Goal: Task Accomplishment & Management: Manage account settings

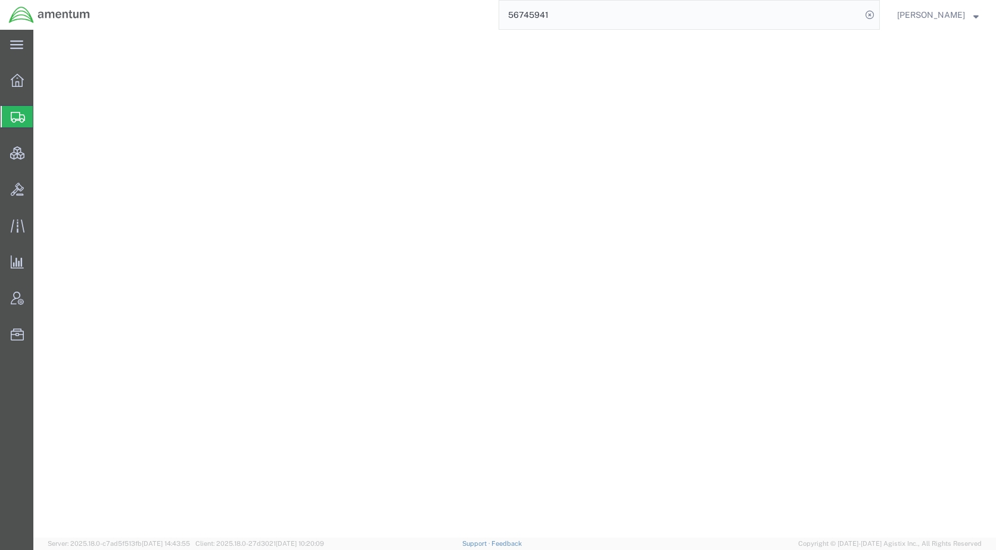
select select "YRPK"
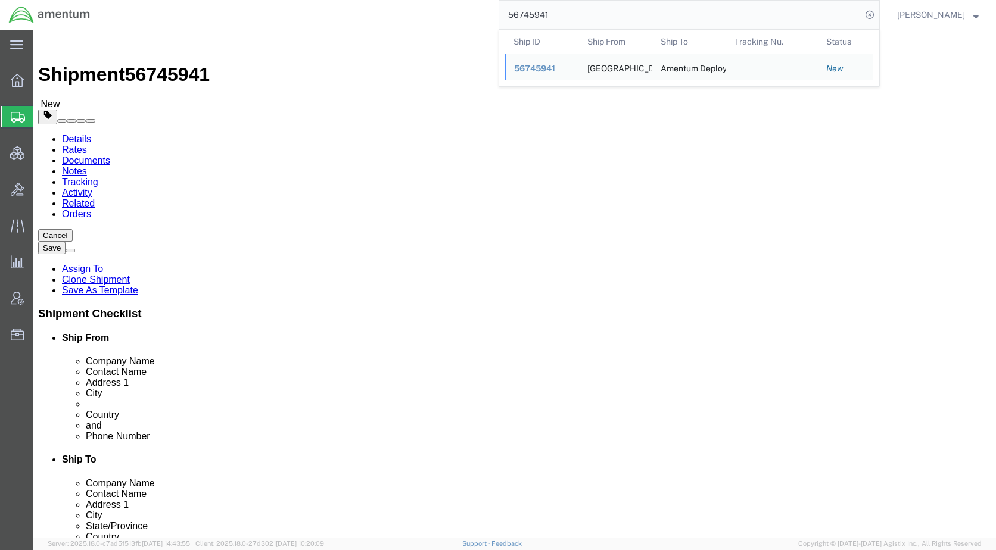
drag, startPoint x: 601, startPoint y: 12, endPoint x: 509, endPoint y: 15, distance: 92.4
click at [509, 15] on div "56745941 Ship ID Ship From Ship To Tracking Nu. Status Ship ID 56745941 Ship Fr…" at bounding box center [489, 15] width 781 height 30
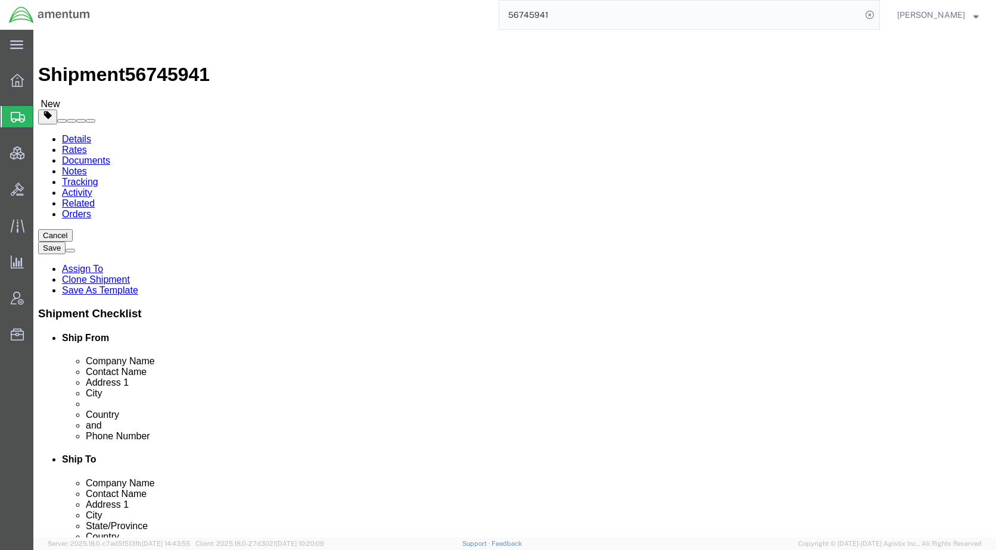
paste input "312"
type input "56745312"
click at [878, 9] on icon at bounding box center [869, 15] width 17 height 17
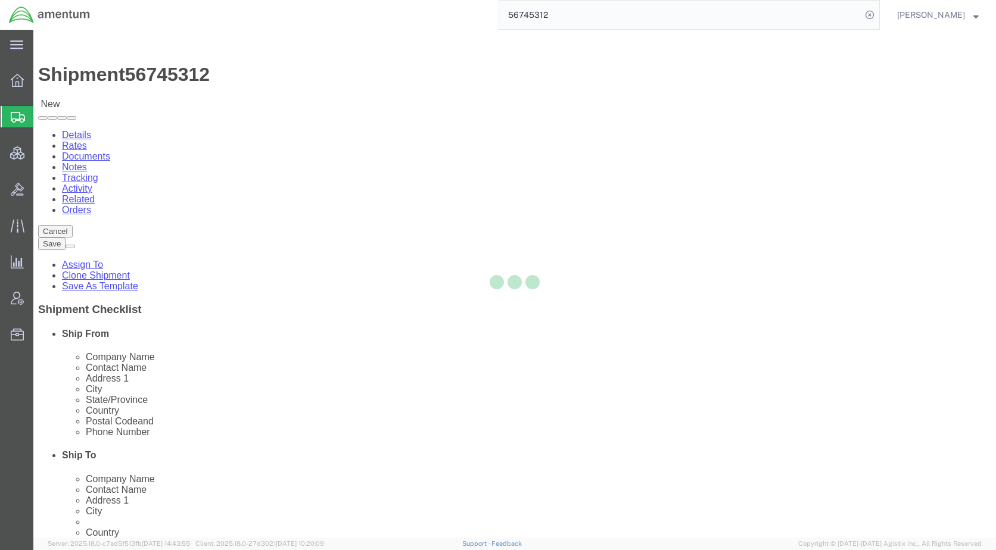
select select "49917"
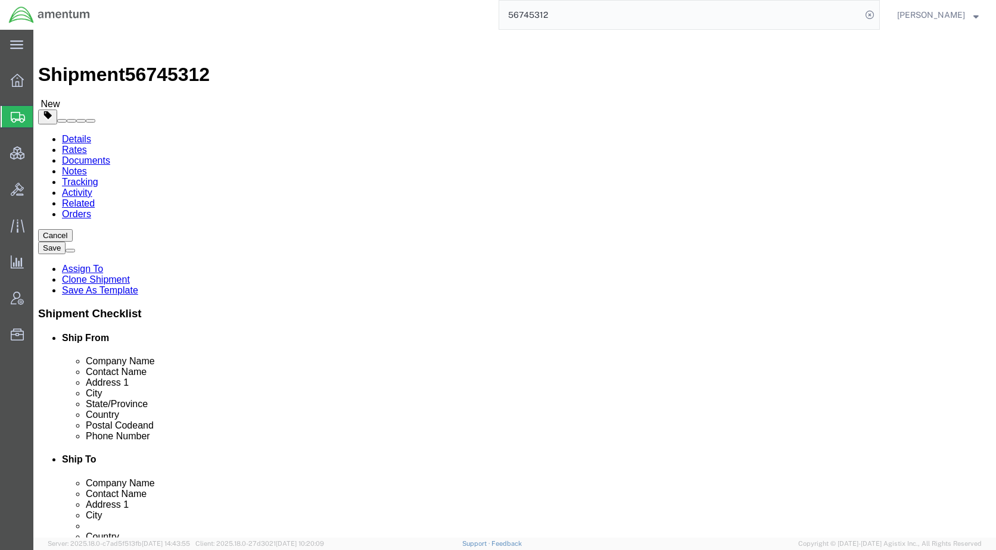
click icon
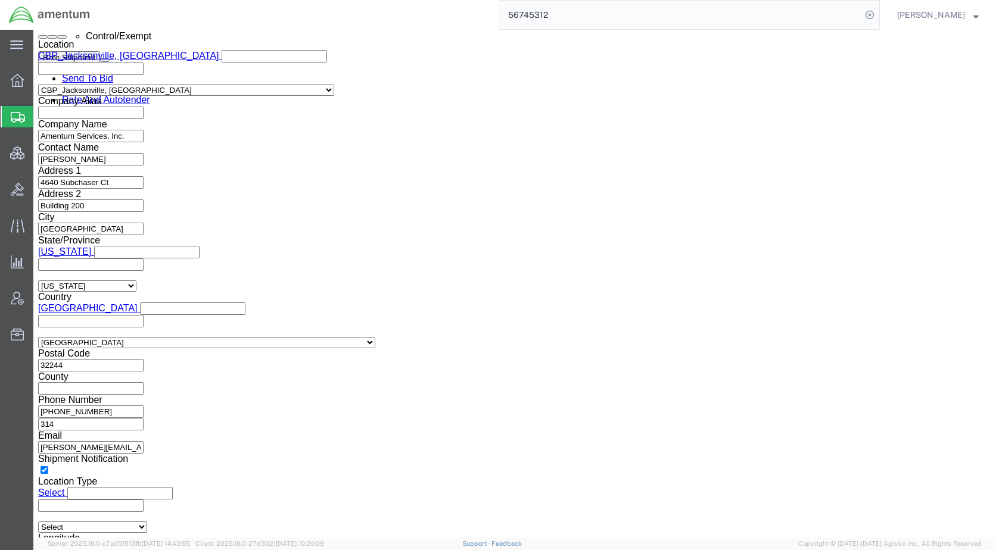
scroll to position [953, 0]
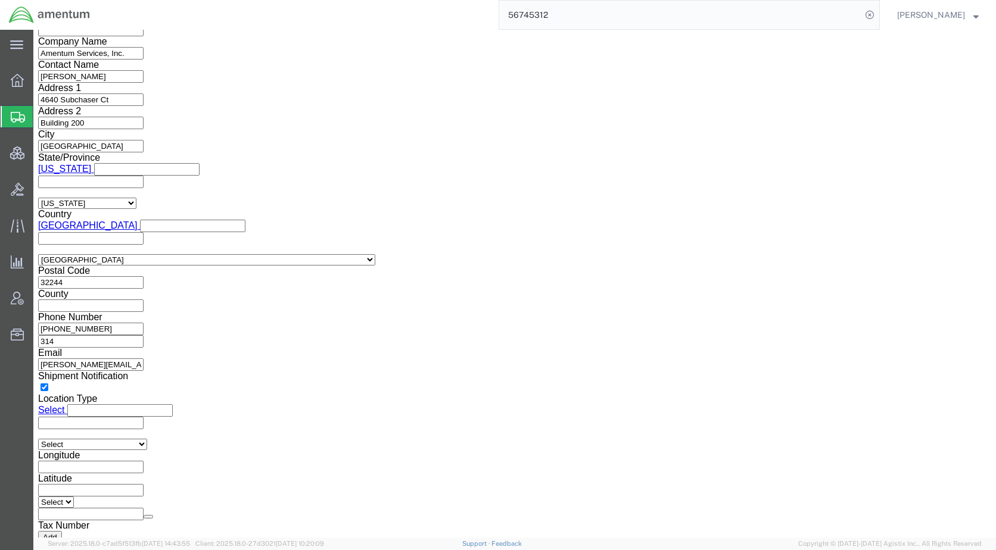
click button "Rate Shipment"
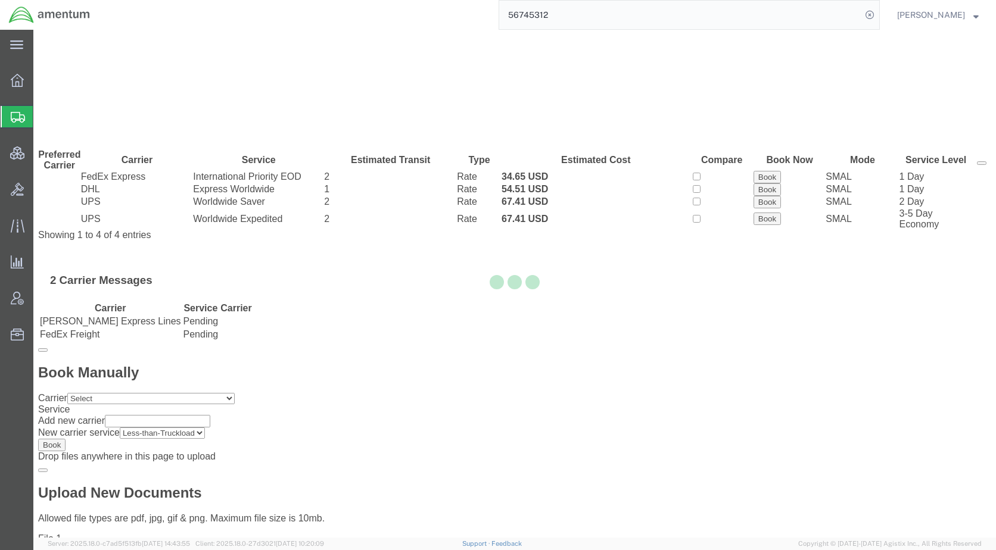
scroll to position [0, 0]
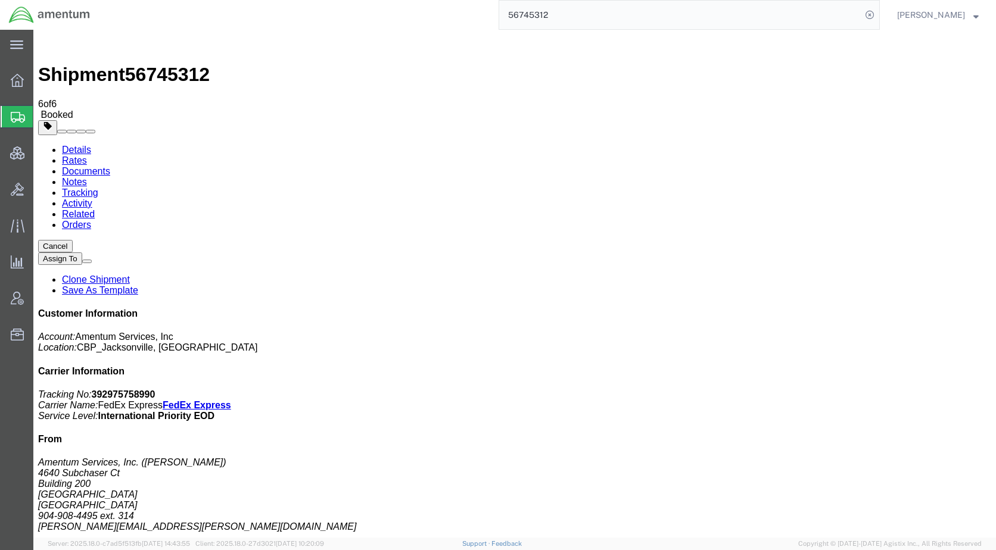
drag, startPoint x: 50, startPoint y: 211, endPoint x: 97, endPoint y: 211, distance: 47.0
checkbox input "true"
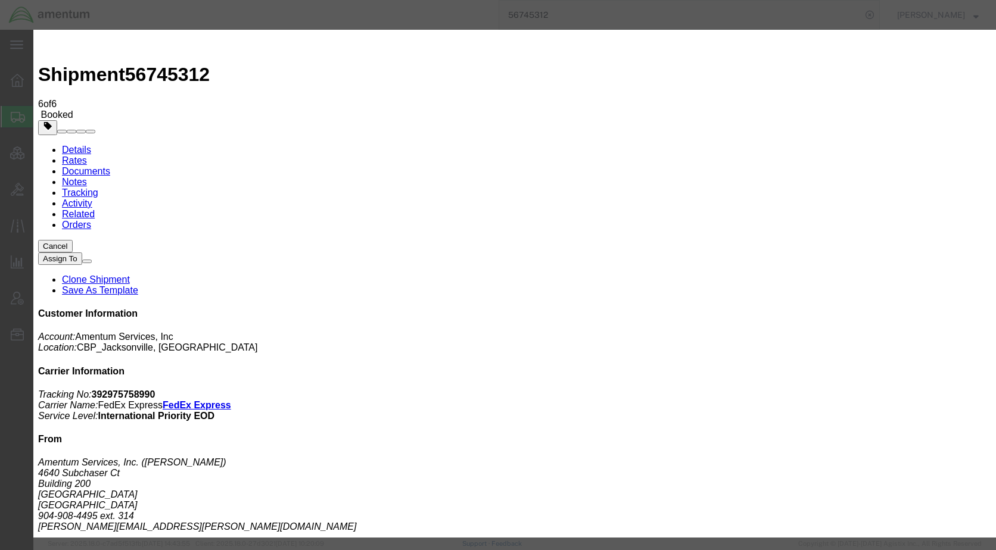
type input "[EMAIL_ADDRESS][PERSON_NAME][DOMAIN_NAME]"
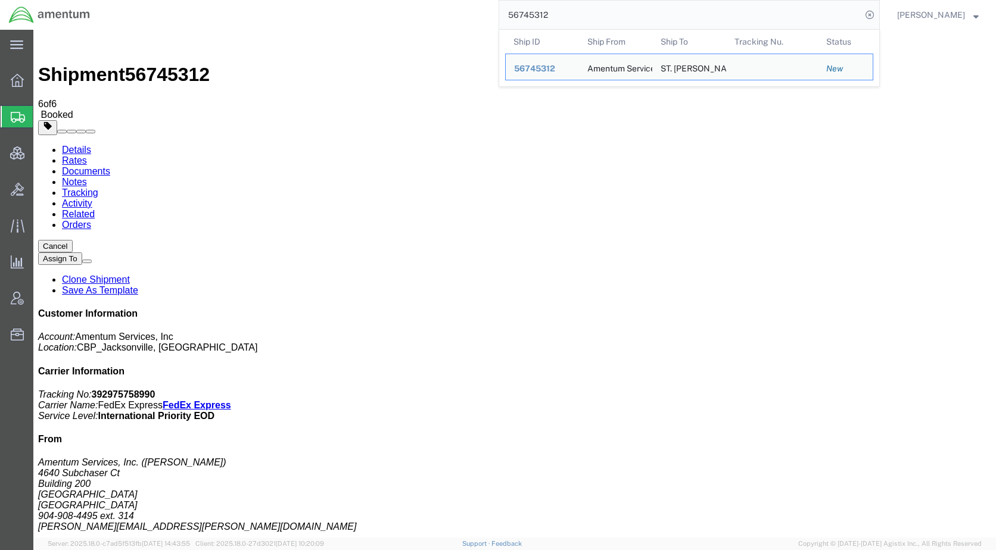
drag, startPoint x: 597, startPoint y: 16, endPoint x: 480, endPoint y: 24, distance: 117.0
click at [480, 24] on div "56745312 Ship ID Ship From Ship To Tracking Nu. Status Ship ID 56745312 Ship Fr…" at bounding box center [489, 15] width 781 height 30
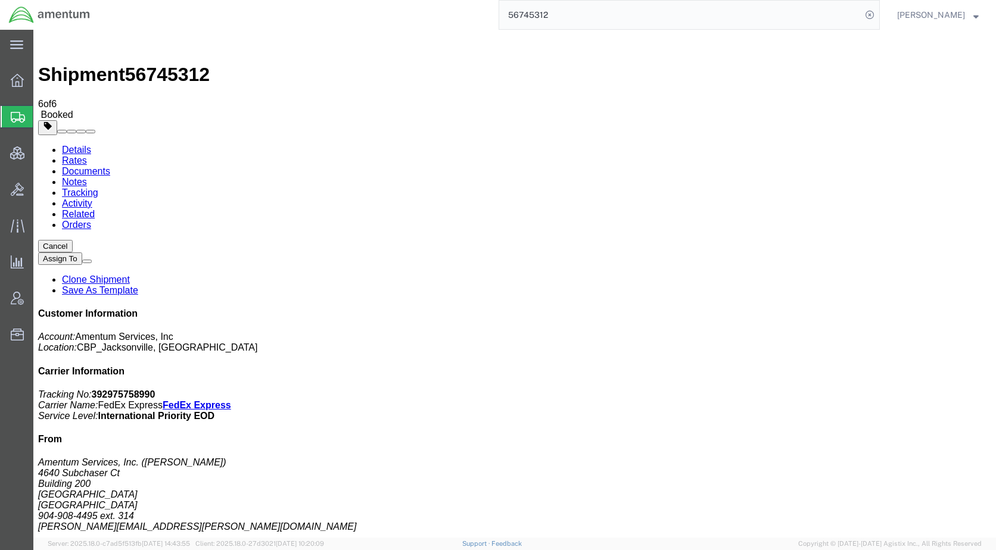
paste input "881619800414"
click at [878, 15] on icon at bounding box center [869, 15] width 17 height 17
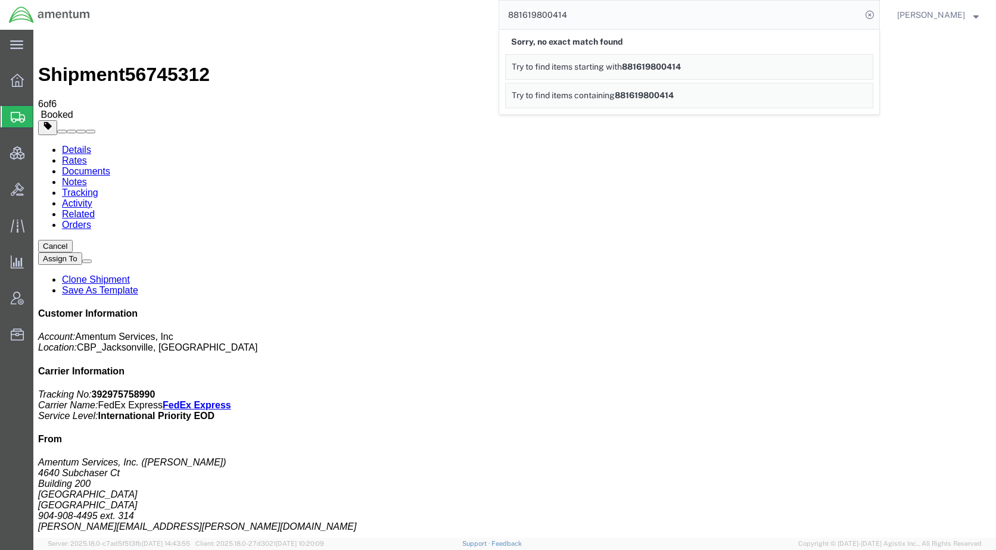
drag, startPoint x: 601, startPoint y: 13, endPoint x: 522, endPoint y: 24, distance: 80.0
click at [522, 24] on input "881619800414" at bounding box center [680, 15] width 362 height 29
paste input "56745941"
type input "56745941"
click at [878, 12] on icon at bounding box center [869, 15] width 17 height 17
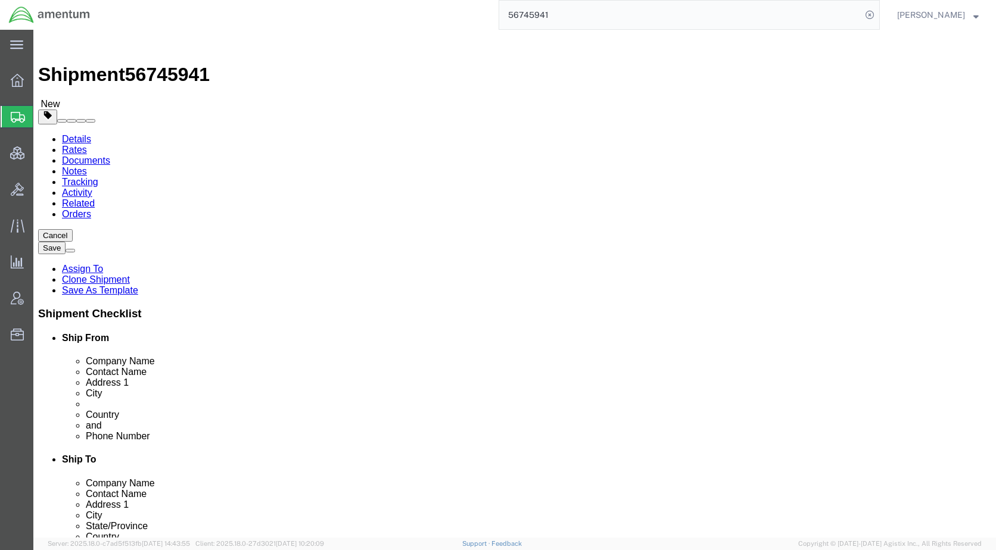
click icon
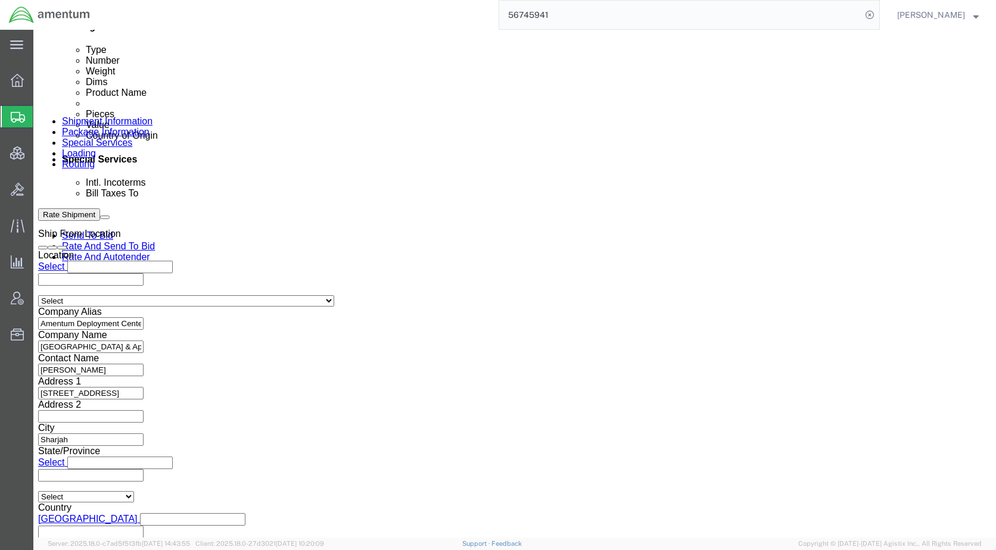
scroll to position [536, 0]
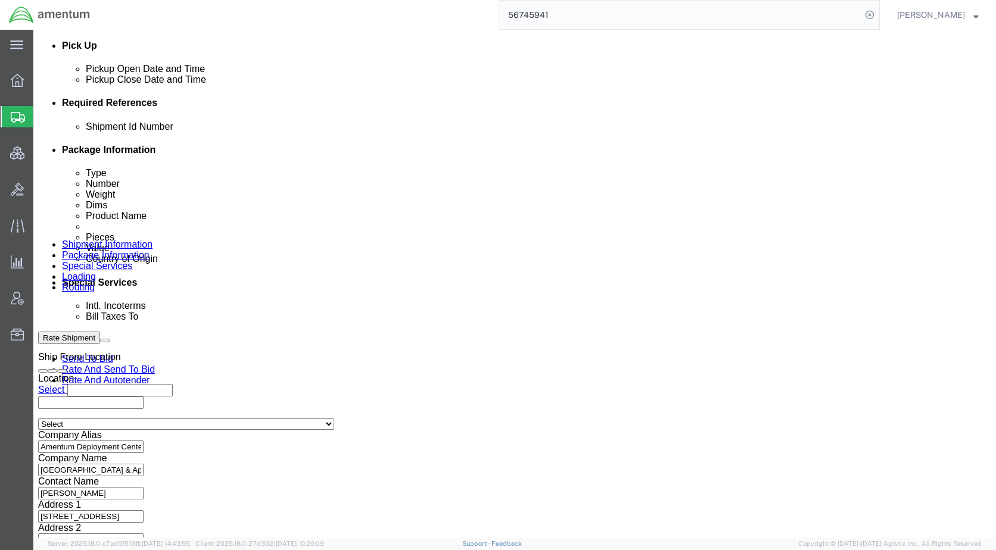
click select "Select Carriage Insurance Paid Carriage Paid To Cost and Freight Cost Insurance…"
select select "DDP"
click select "Select Carriage Insurance Paid Carriage Paid To Cost and Freight Cost Insurance…"
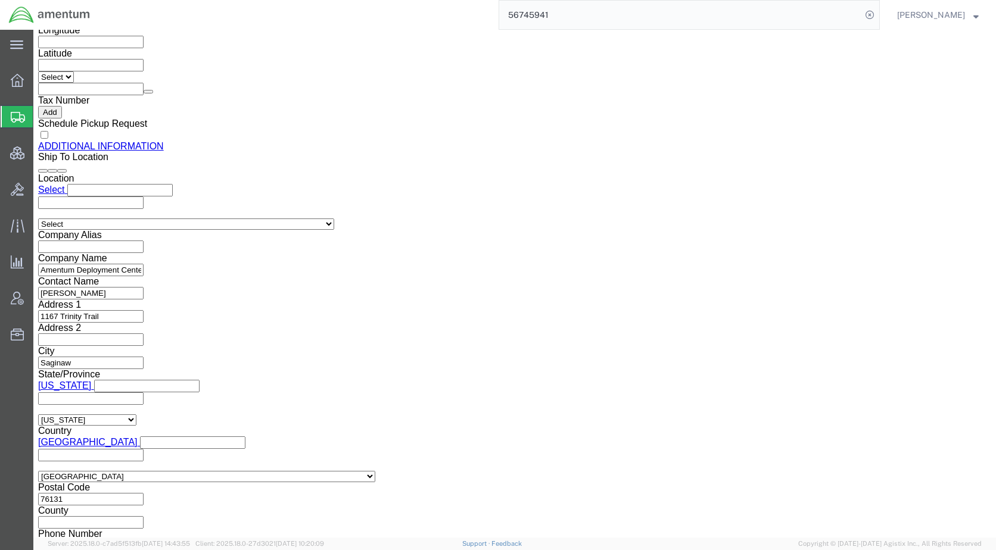
scroll to position [1429, 0]
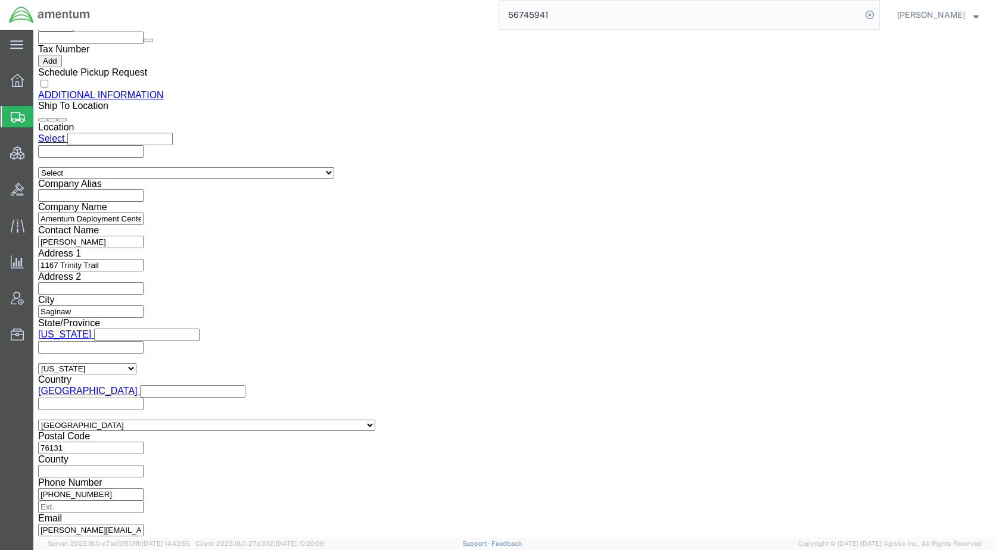
click button "Rate Shipment"
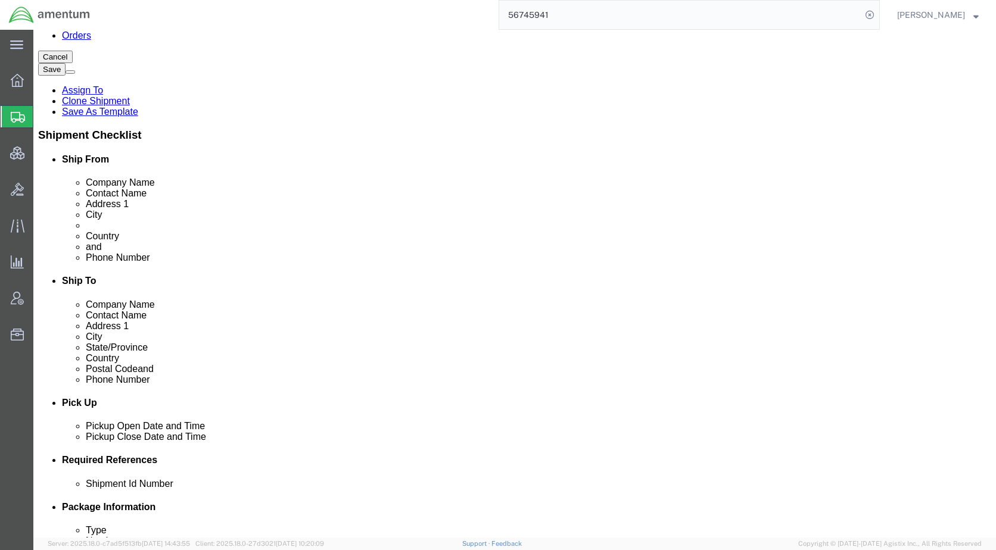
scroll to position [119, 0]
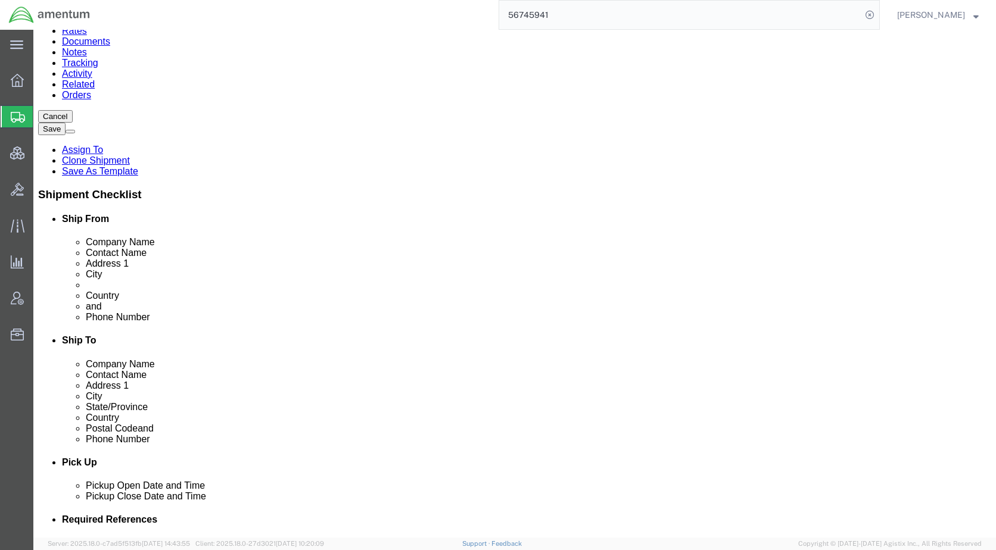
click div "# 2-3 2 x Your Packaging Package Type Select BCK Boxes Bale(s) Basket(s) Bolt(s…"
click div "2"
type input "1"
drag, startPoint x: 161, startPoint y: 469, endPoint x: 116, endPoint y: 468, distance: 45.3
click div "Number 3"
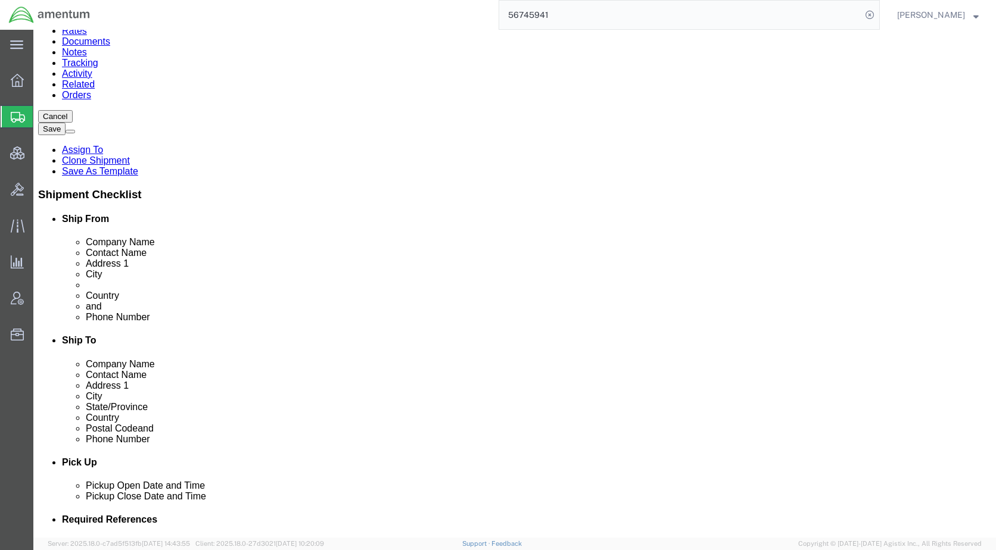
type input "1"
click div "# 2 1 x Your Packaging Package Type Select BCK Boxes Bale(s) Basket(s) Bolt(s) …"
click button "Rate Shipment"
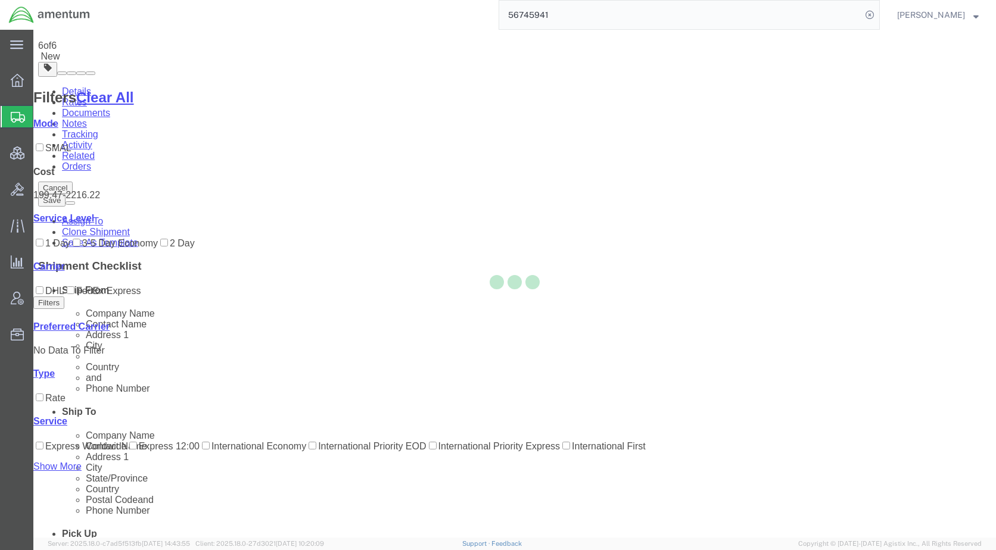
scroll to position [0, 0]
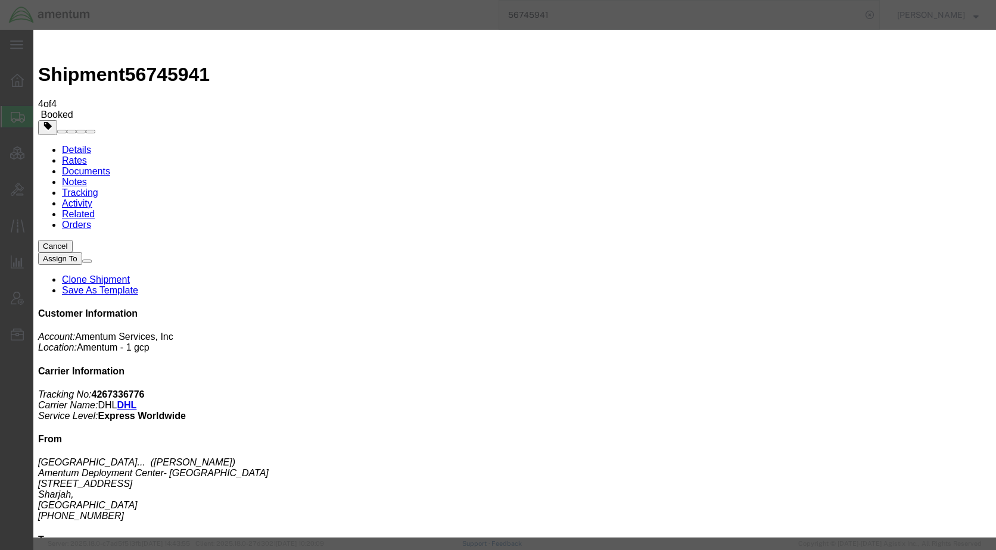
type input "[EMAIL_ADDRESS][PERSON_NAME][DOMAIN_NAME]"
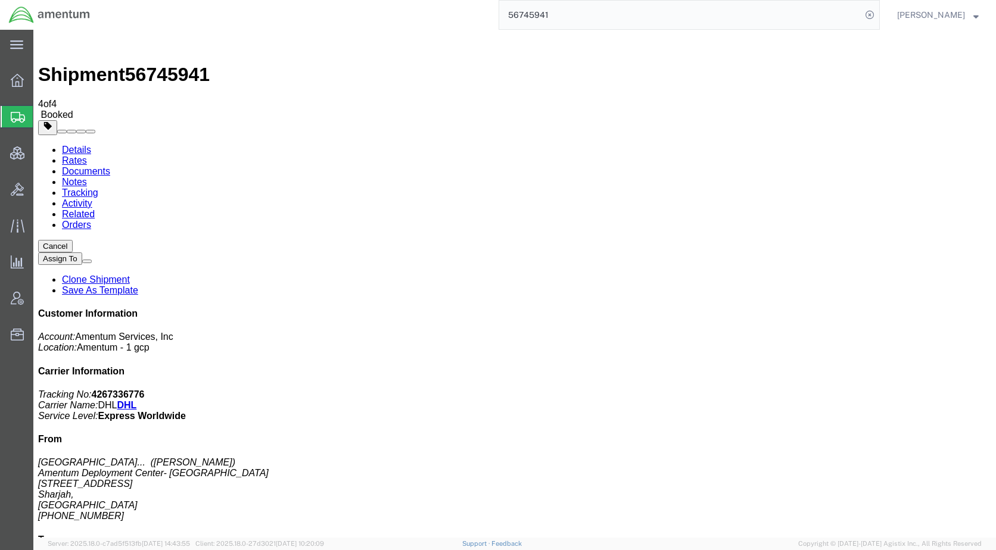
click at [83, 145] on link "Details" at bounding box center [76, 150] width 29 height 10
click link "Schedule pickup request"
drag, startPoint x: 461, startPoint y: 160, endPoint x: 374, endPoint y: 113, distance: 98.9
click div "Pickup & Delivery Dates [DATE] 07:00 - [DATE] 16:00 Pickup request number : CBJ…"
drag, startPoint x: 374, startPoint y: 113, endPoint x: 380, endPoint y: 111, distance: 6.4
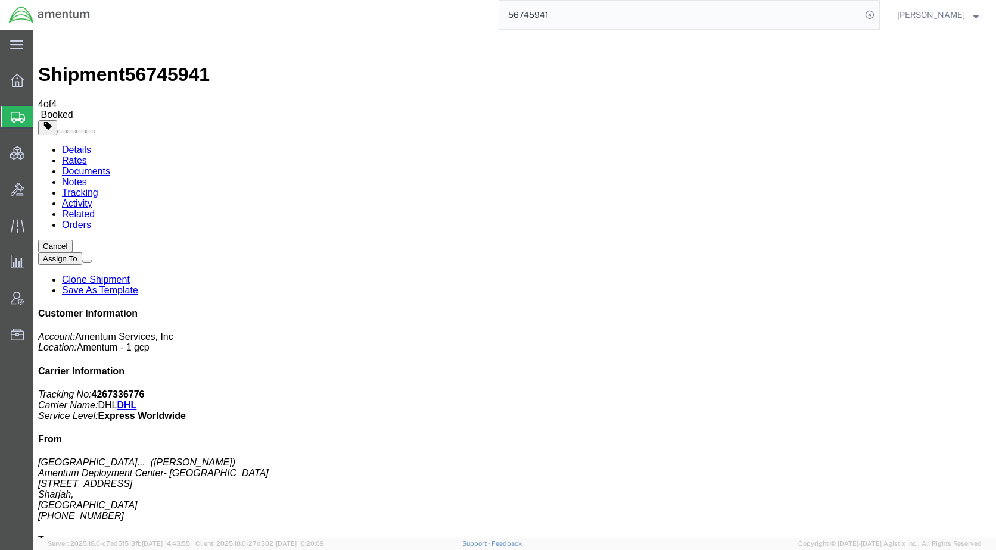
copy div "Pickup & Delivery Dates [DATE] 07:00 - [DATE] 16:00 Pickup request number : CBJ…"
